Goal: Task Accomplishment & Management: Manage account settings

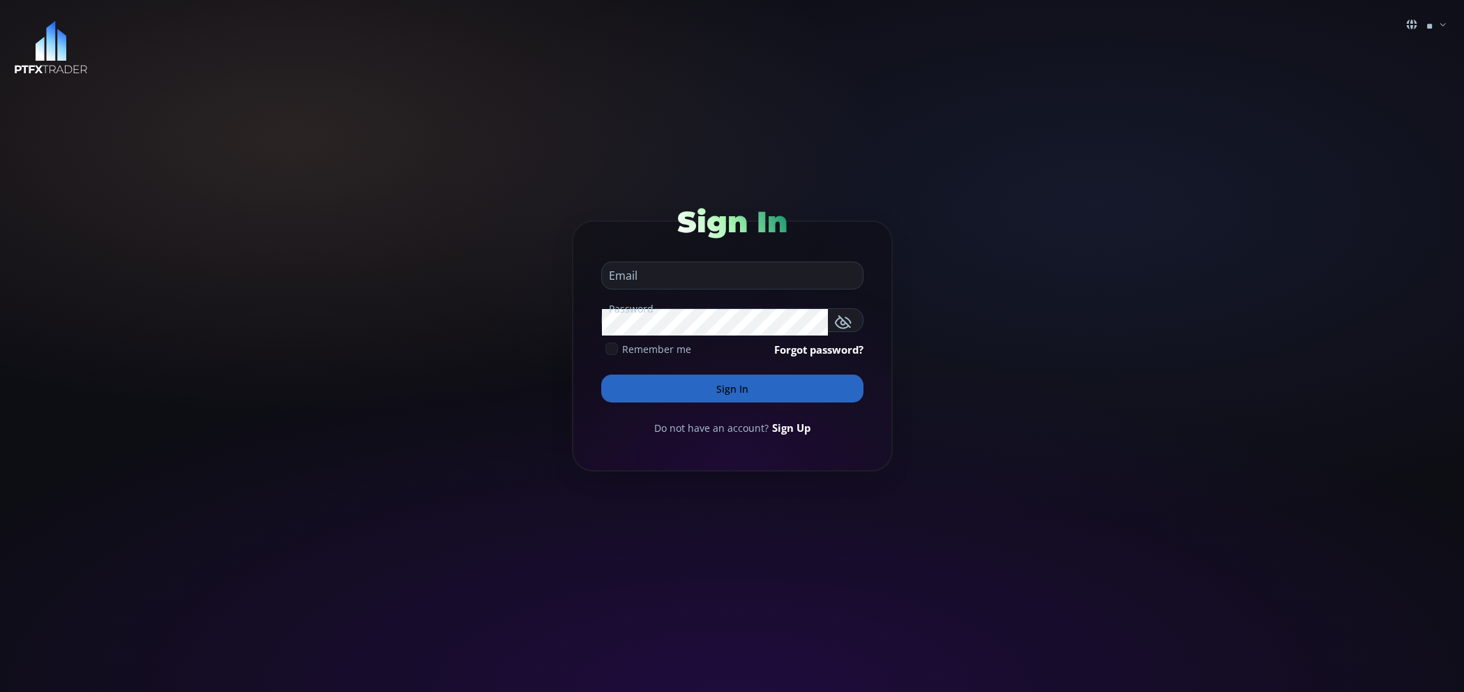
type input "**********"
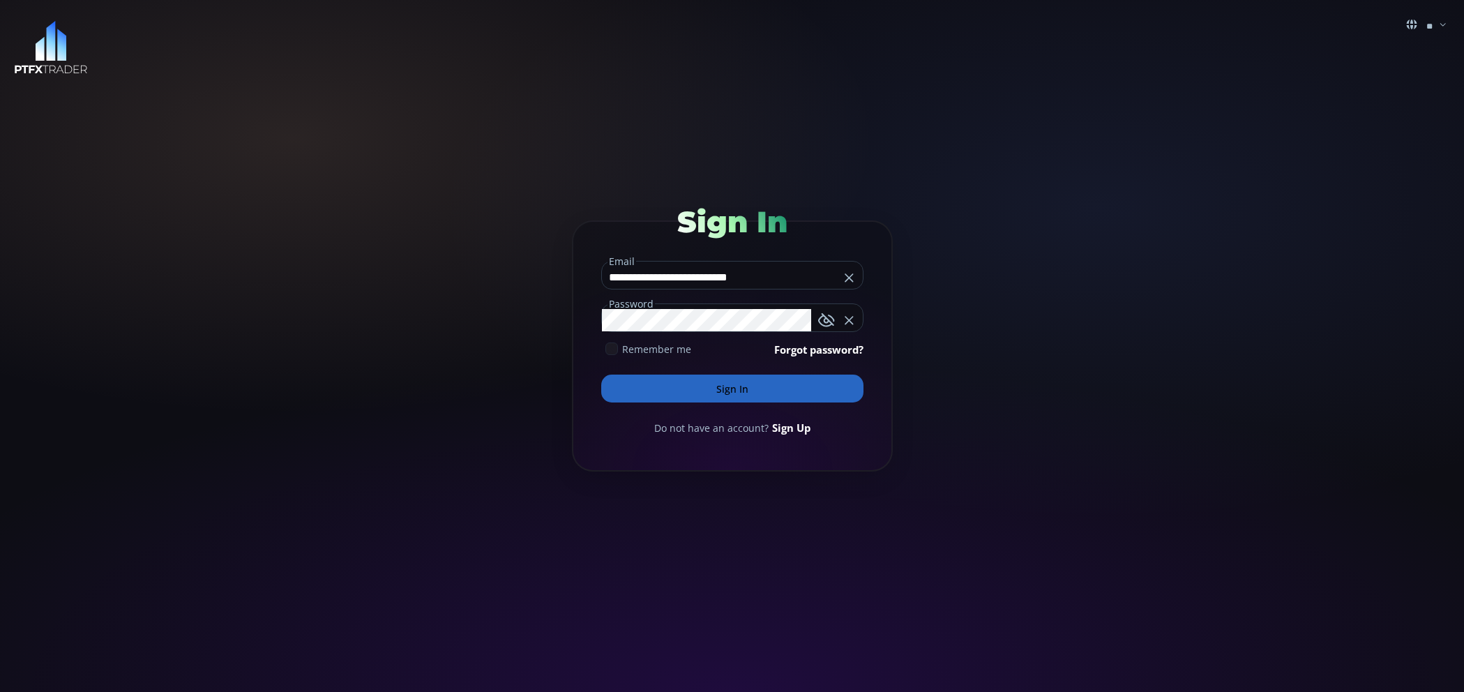
click at [66, 68] on img at bounding box center [51, 48] width 74 height 54
click at [64, 63] on img at bounding box center [51, 48] width 74 height 54
click at [50, 45] on img at bounding box center [51, 48] width 74 height 54
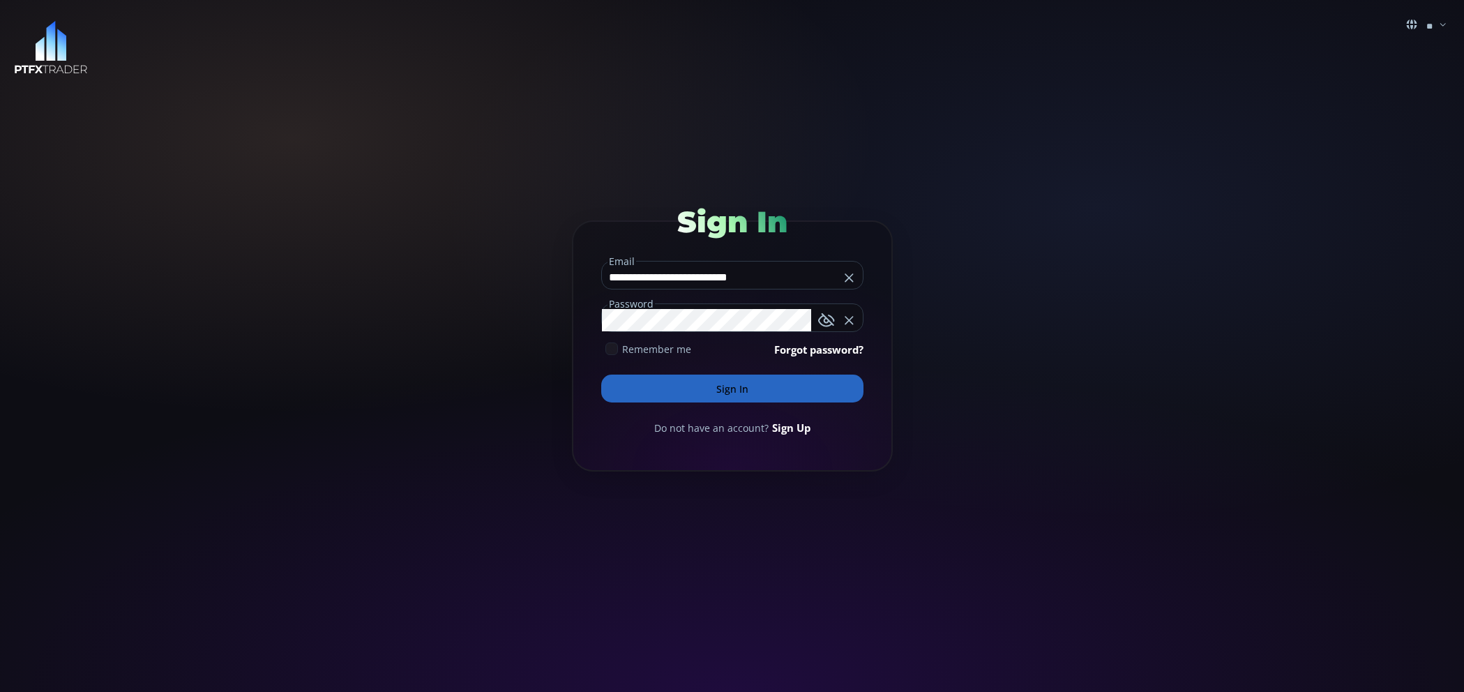
click at [50, 45] on img at bounding box center [51, 48] width 74 height 54
click at [1411, 26] on use at bounding box center [1411, 25] width 10 height 10
